Goal: Task Accomplishment & Management: Manage account settings

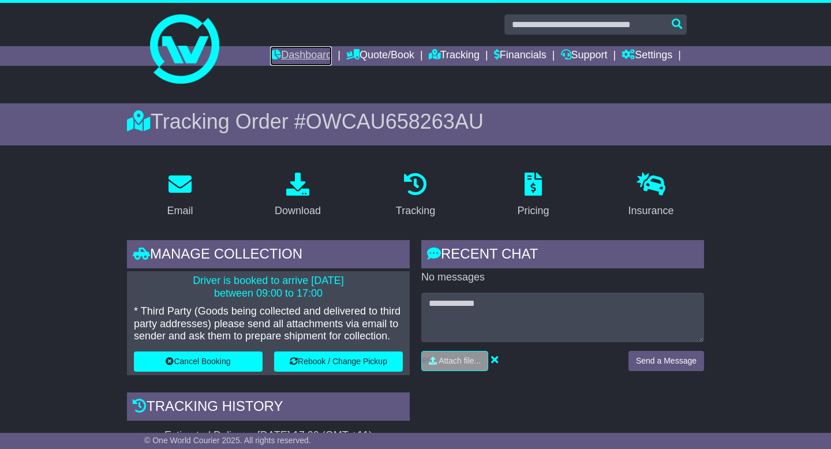
click at [283, 59] on link "Dashboard" at bounding box center [301, 56] width 62 height 20
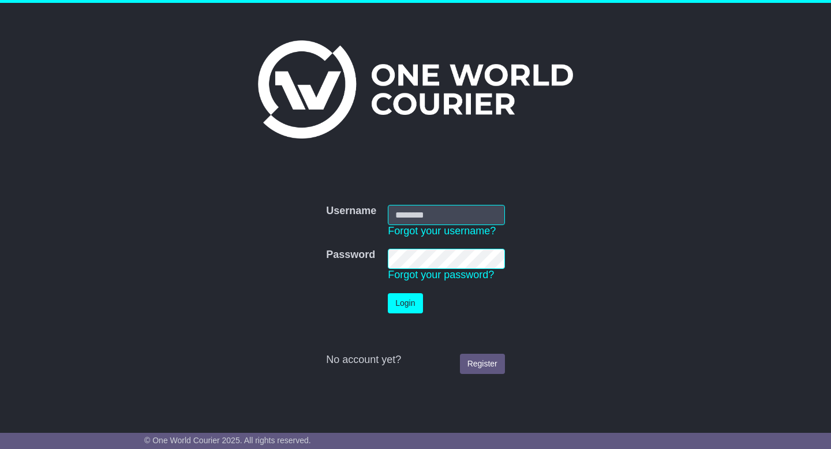
type input "**********"
click at [402, 306] on button "Login" at bounding box center [405, 303] width 35 height 20
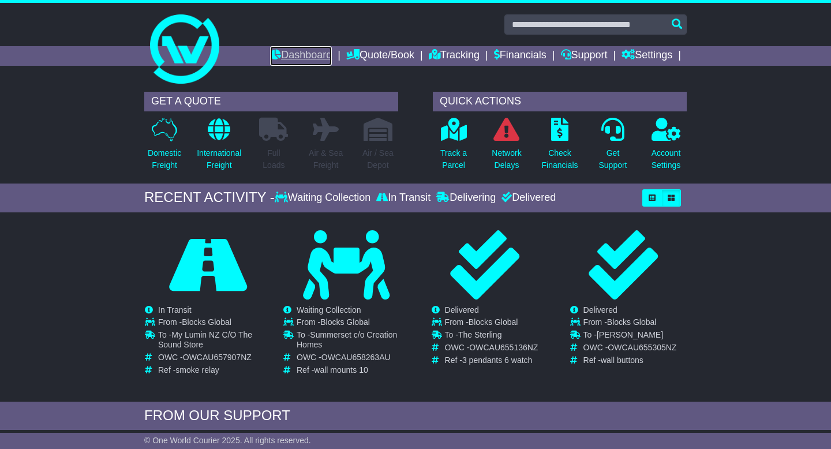
click at [299, 53] on link "Dashboard" at bounding box center [301, 56] width 62 height 20
click at [438, 55] on link "Tracking" at bounding box center [454, 56] width 51 height 20
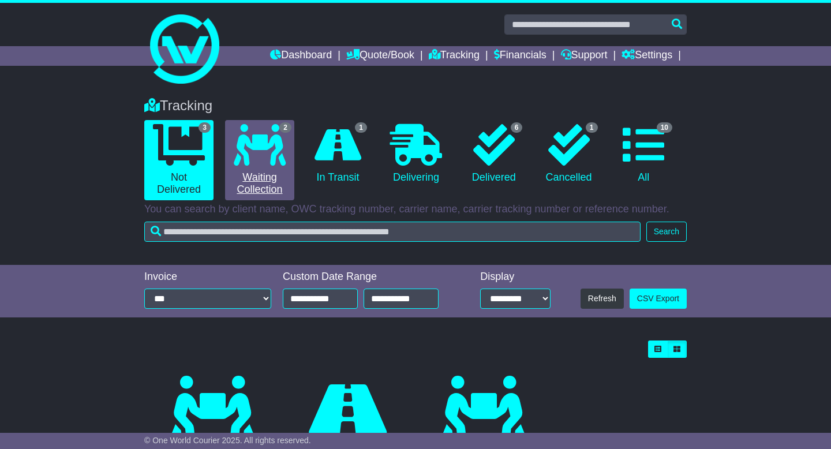
click at [272, 140] on icon at bounding box center [260, 145] width 52 height 42
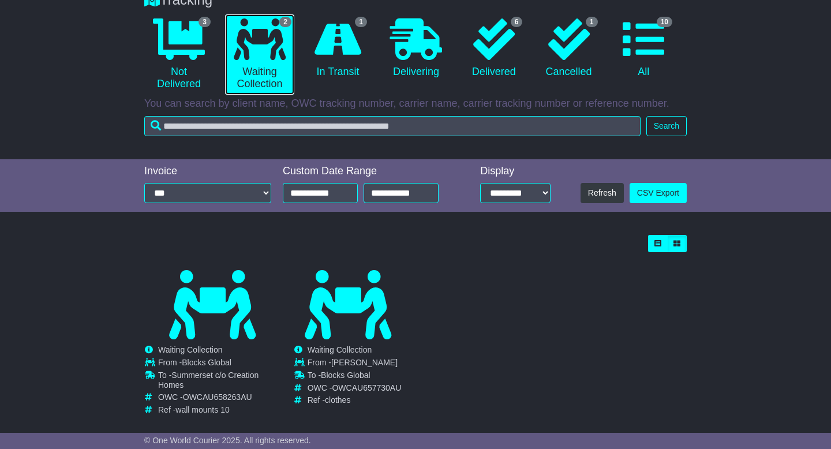
scroll to position [121, 0]
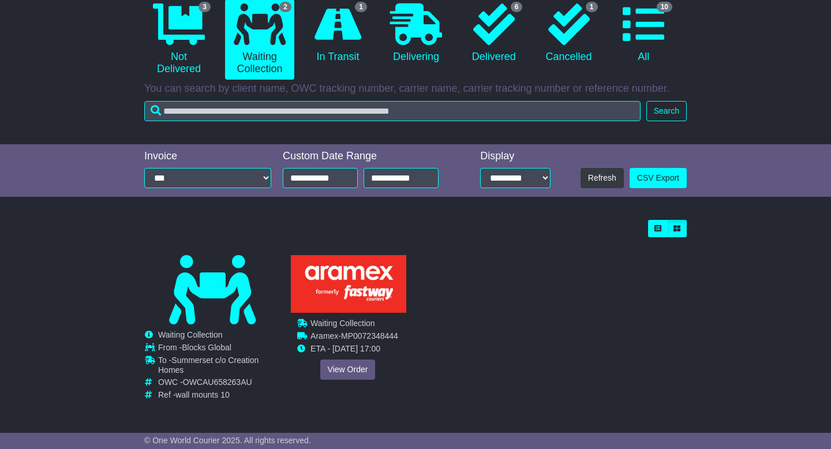
click at [332, 338] on div "Cancelled Waiting Collection In Transit ToBeCollected Jacints Simms -" at bounding box center [347, 324] width 134 height 138
click at [342, 366] on link "View Order" at bounding box center [347, 369] width 55 height 20
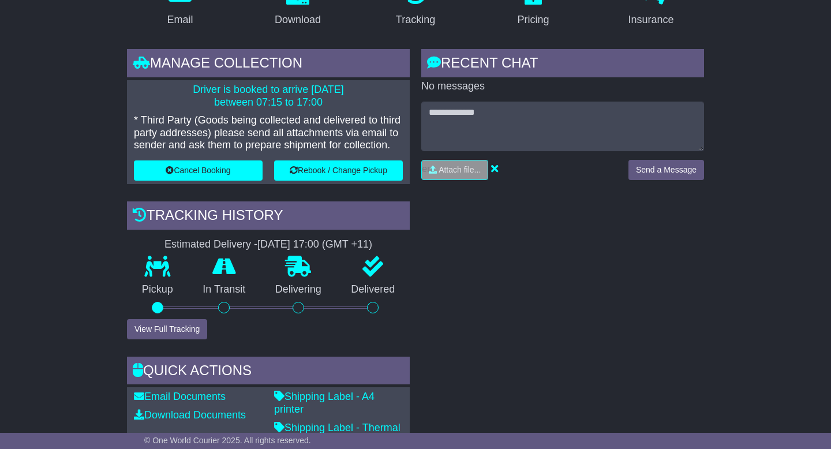
scroll to position [199, 0]
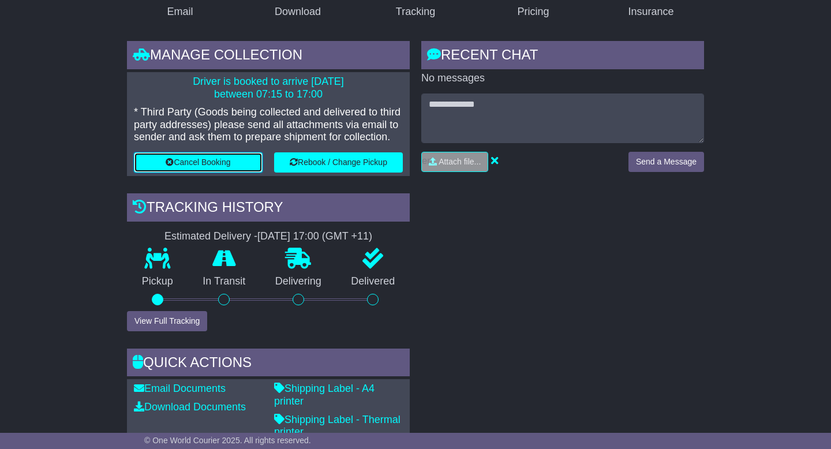
click at [204, 164] on button "Cancel Booking" at bounding box center [198, 162] width 129 height 20
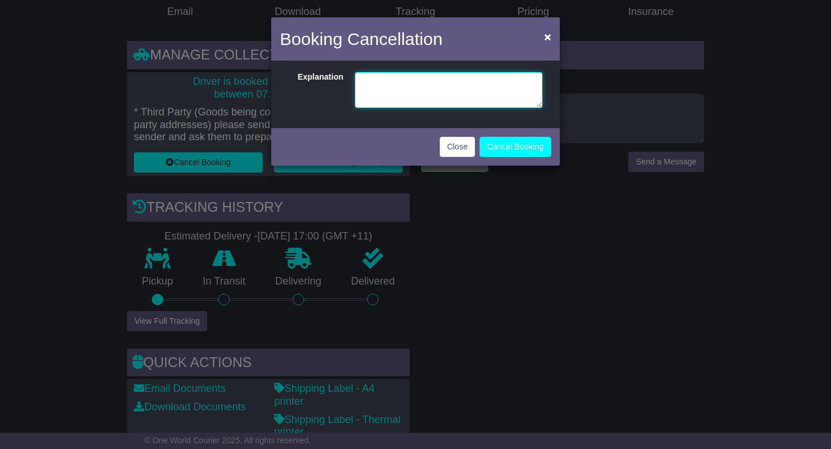
click at [385, 88] on textarea at bounding box center [449, 90] width 188 height 36
type textarea "**********"
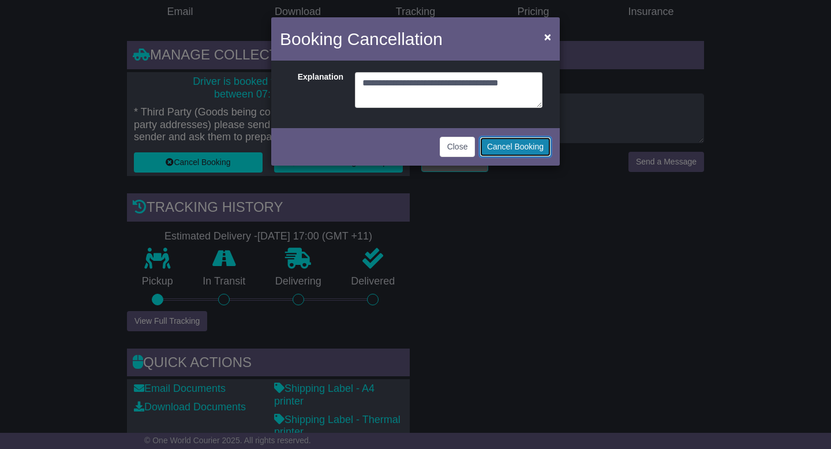
click at [515, 147] on button "Cancel Booking" at bounding box center [515, 147] width 72 height 20
